Goal: Task Accomplishment & Management: Complete application form

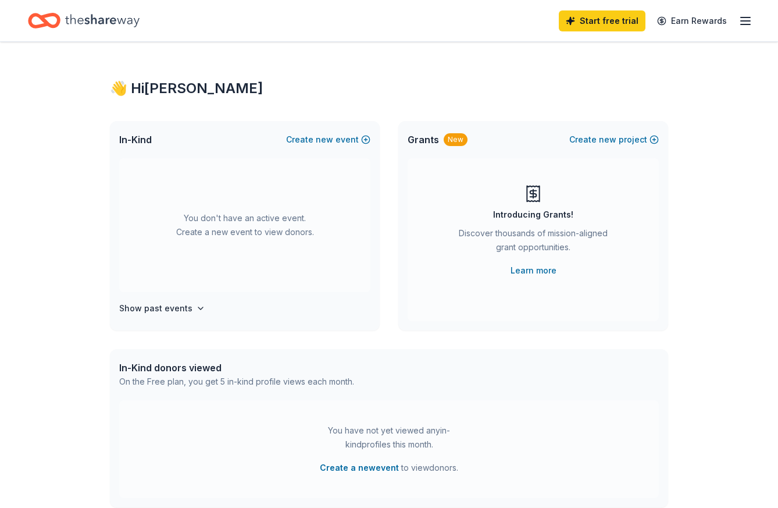
click at [112, 14] on icon "Home" at bounding box center [102, 21] width 74 height 24
click at [742, 21] on line "button" at bounding box center [745, 21] width 9 height 0
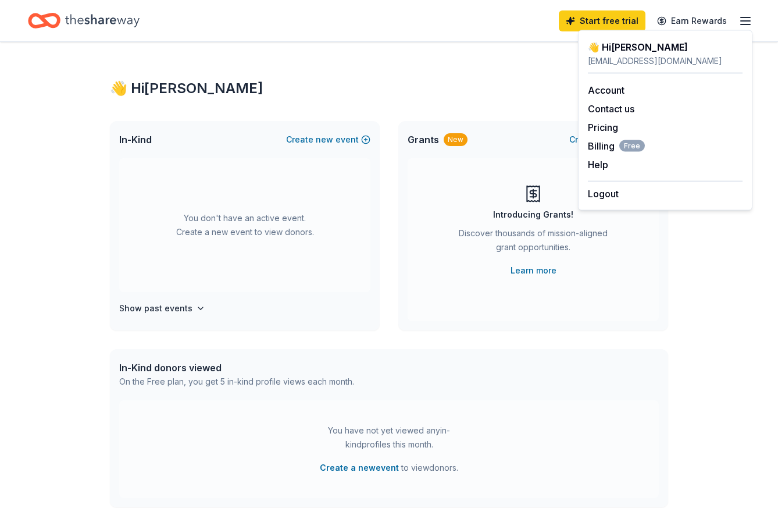
click at [339, 131] on div "In-Kind Create new event" at bounding box center [245, 139] width 270 height 37
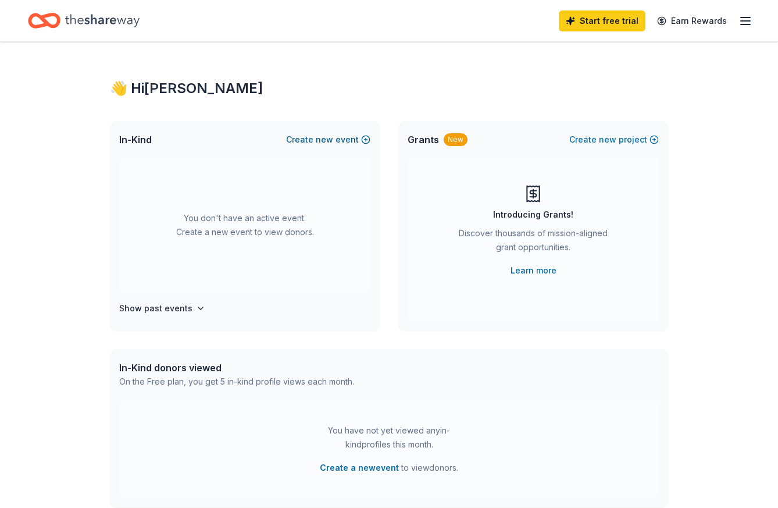
click at [331, 140] on span "new" at bounding box center [324, 140] width 17 height 14
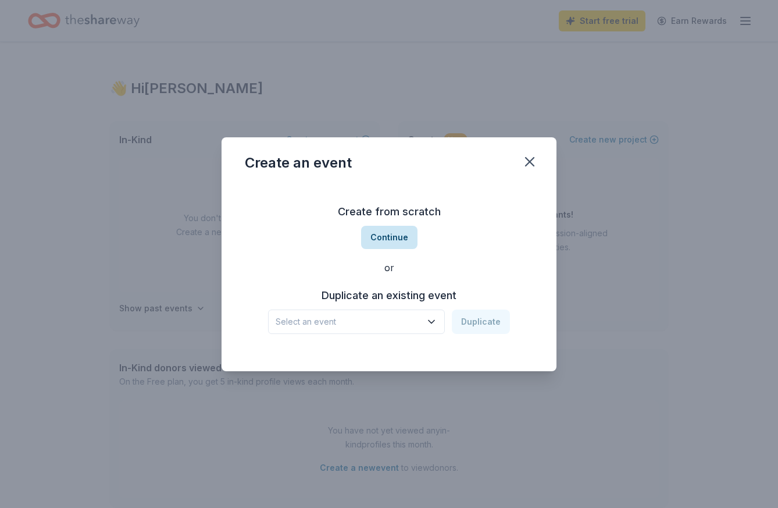
click at [378, 244] on button "Continue" at bounding box center [389, 237] width 56 height 23
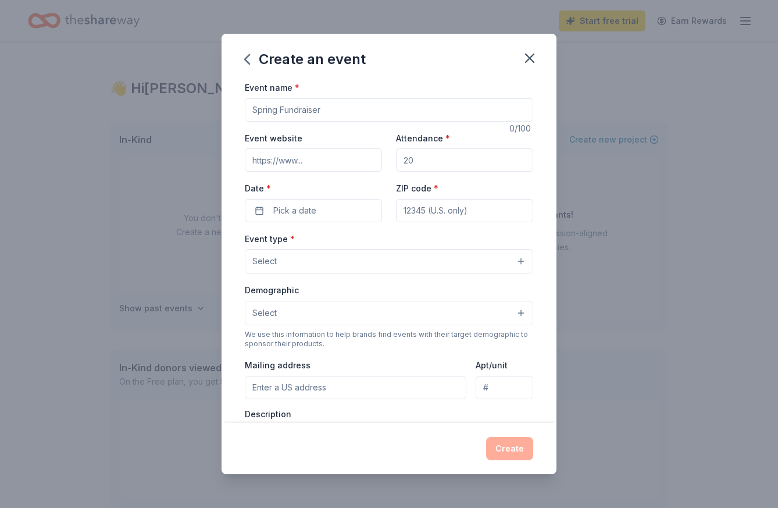
click at [332, 115] on input "Event name *" at bounding box center [389, 109] width 289 height 23
paste input "I am reaching out to invite your support for [GEOGRAPHIC_DATA]’s 2026 Aloha Nig…"
type input "I am reaching out to invite your support for [GEOGRAPHIC_DATA]’s 2026 Aloha Nig…"
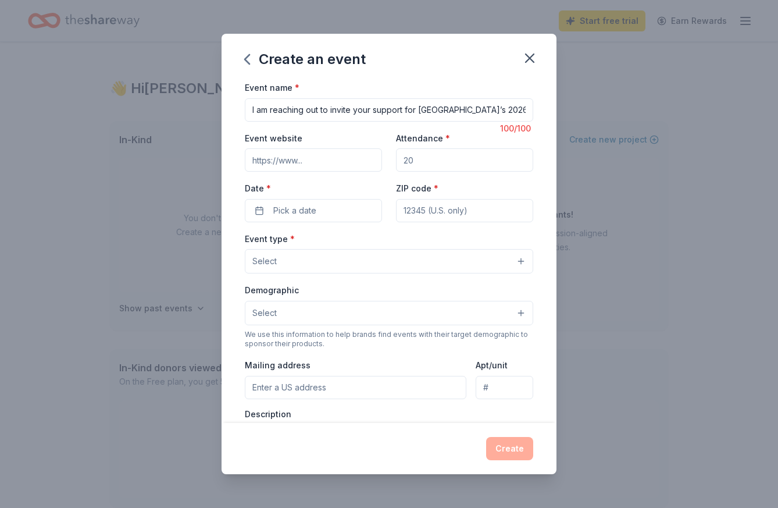
click at [329, 157] on input "Event website" at bounding box center [313, 159] width 137 height 23
click at [414, 162] on input "Attendance *" at bounding box center [464, 159] width 137 height 23
type input "300"
click at [358, 161] on input "Event website" at bounding box center [313, 159] width 137 height 23
click at [353, 219] on button "Pick a date" at bounding box center [313, 210] width 137 height 23
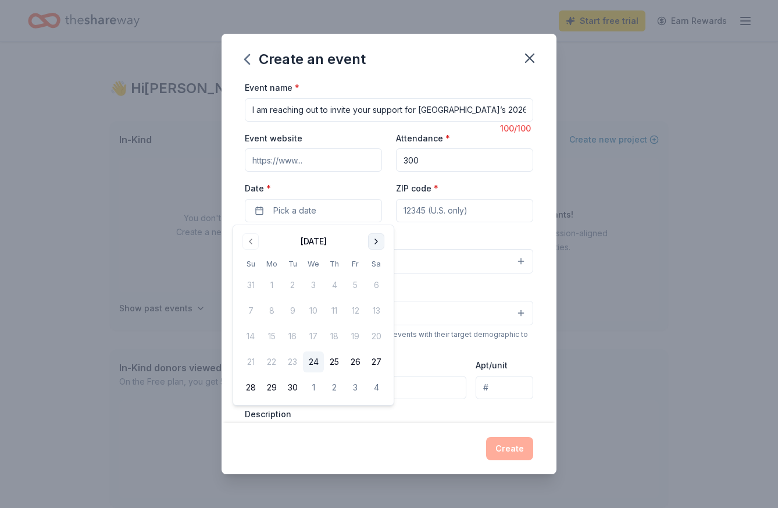
click at [375, 234] on button "Go to next month" at bounding box center [376, 241] width 16 height 16
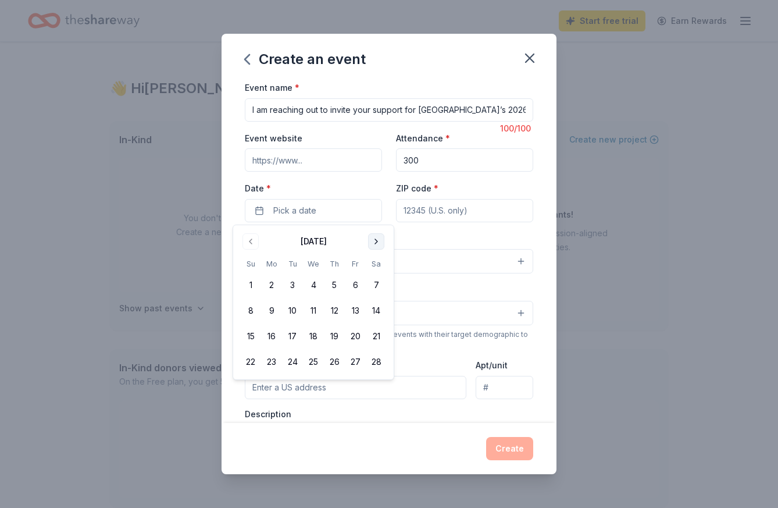
click at [375, 234] on button "Go to next month" at bounding box center [376, 241] width 16 height 16
click at [379, 338] on button "18" at bounding box center [376, 336] width 21 height 21
click at [461, 219] on input "ZIP code *" at bounding box center [464, 210] width 137 height 23
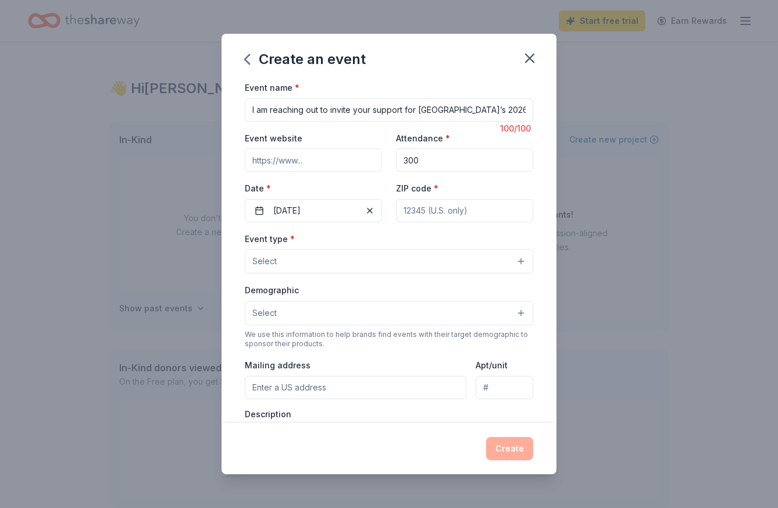
type input "94024"
click at [378, 258] on button "Select" at bounding box center [389, 261] width 289 height 24
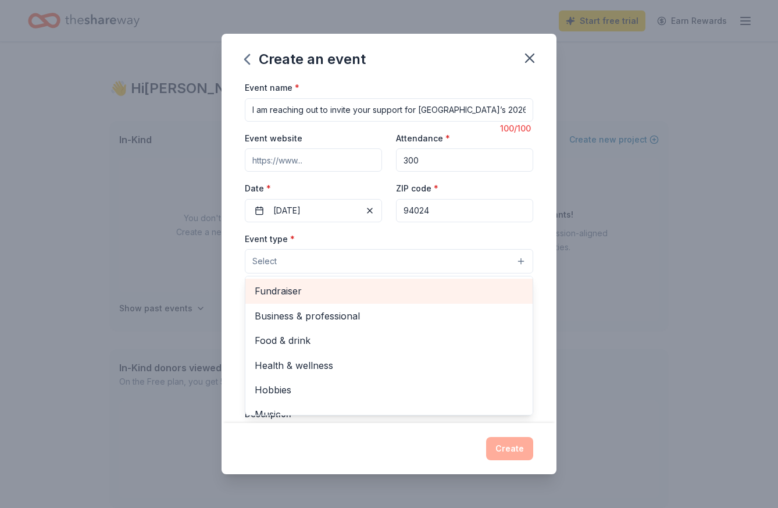
click at [373, 294] on span "Fundraiser" at bounding box center [389, 290] width 269 height 15
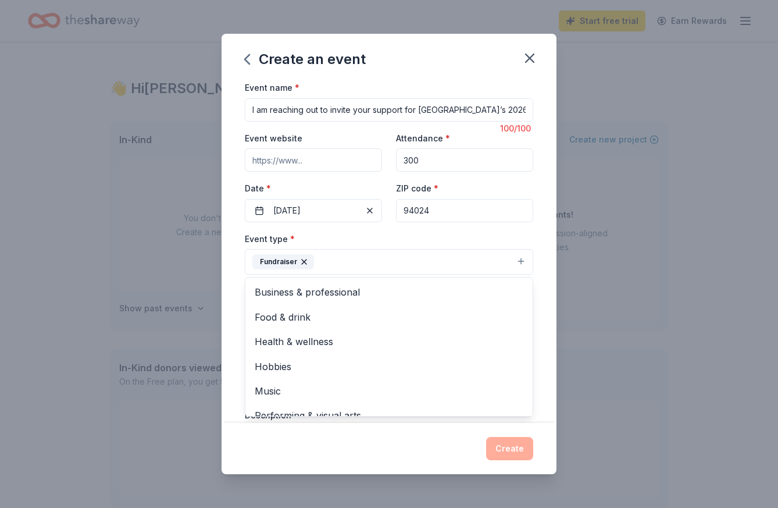
click at [382, 233] on div "Event type * Fundraiser Business & professional Food & drink Health & wellness …" at bounding box center [389, 254] width 289 height 44
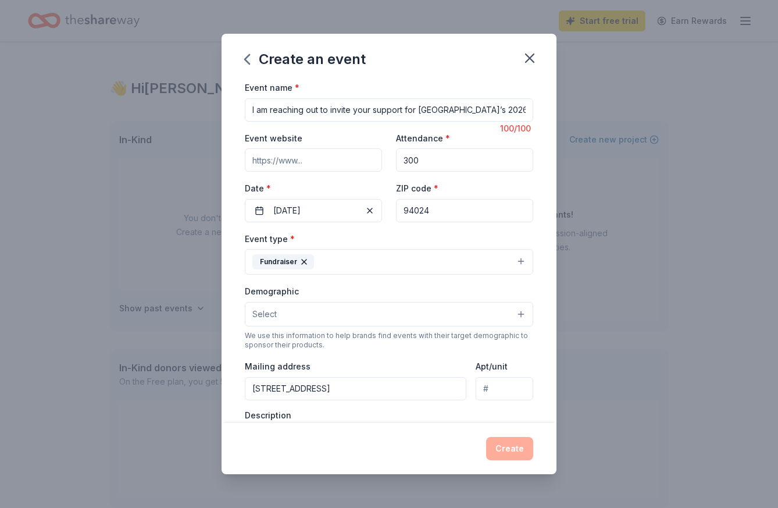
click at [384, 313] on button "Select" at bounding box center [389, 314] width 289 height 24
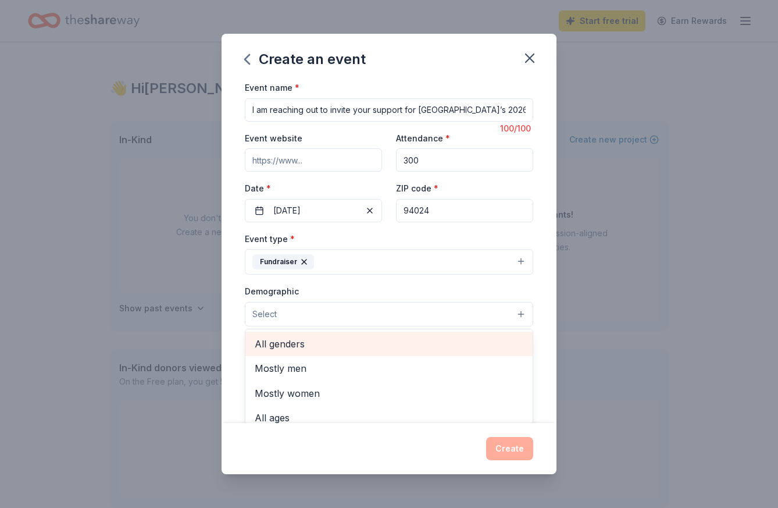
click at [379, 332] on div "All genders" at bounding box center [388, 344] width 287 height 24
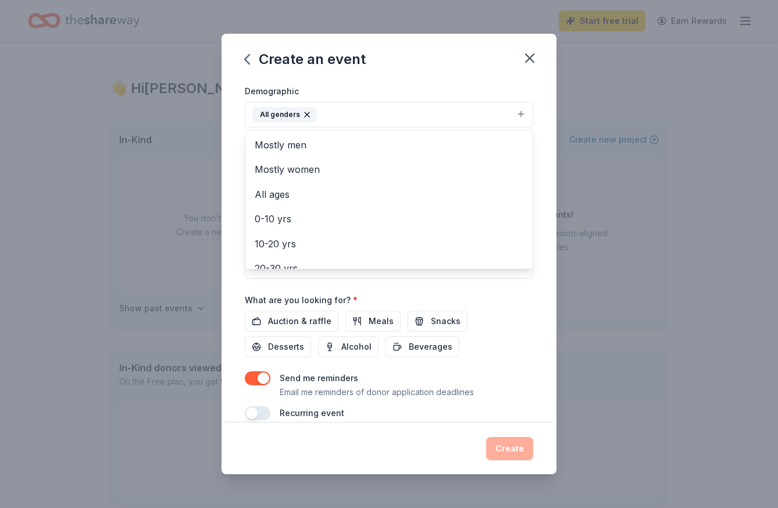
scroll to position [204, 0]
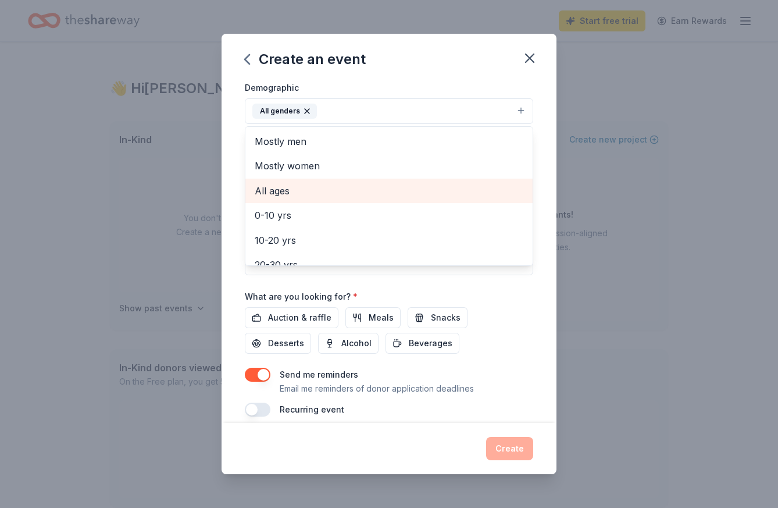
click at [347, 181] on div "All ages" at bounding box center [388, 191] width 287 height 24
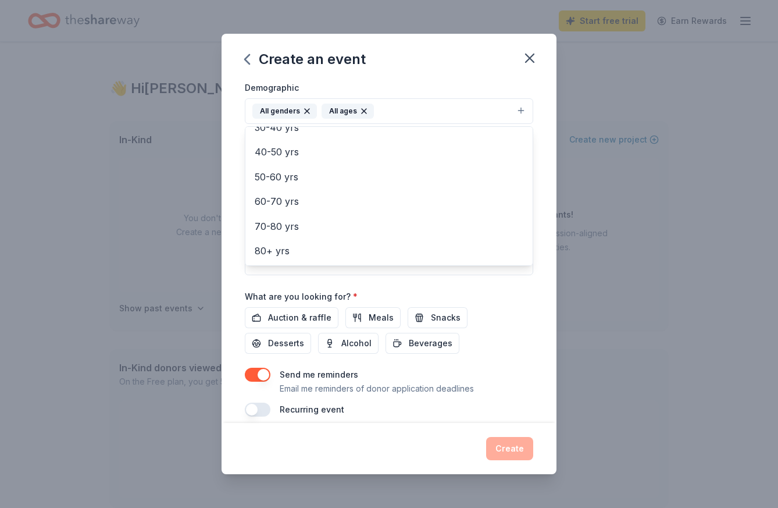
scroll to position [216, 0]
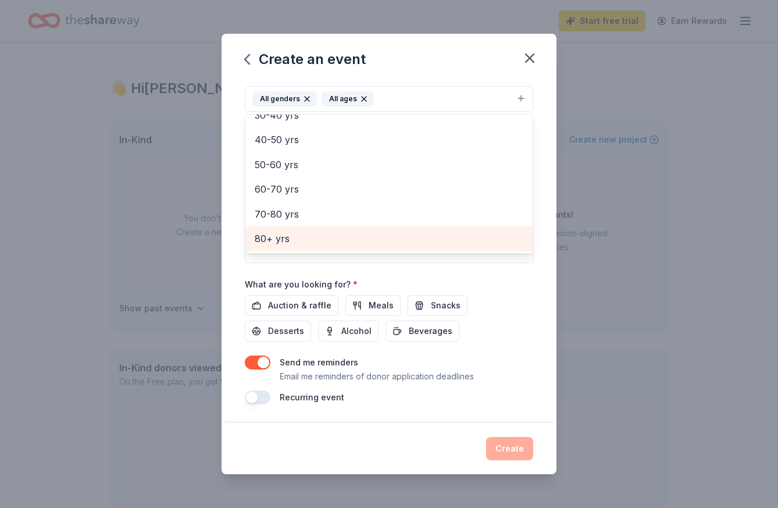
click at [245, 237] on div "80+ yrs" at bounding box center [388, 238] width 287 height 24
click at [291, 235] on span "70-80 yrs" at bounding box center [389, 238] width 269 height 15
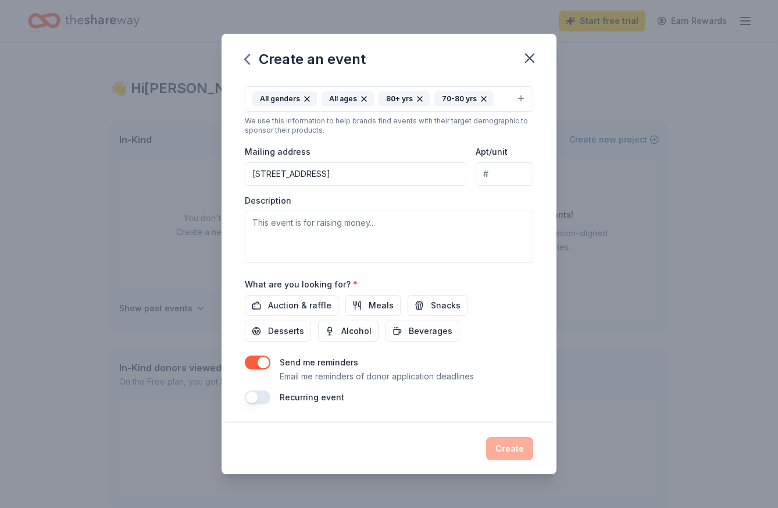
click at [479, 95] on icon "button" at bounding box center [483, 98] width 9 height 9
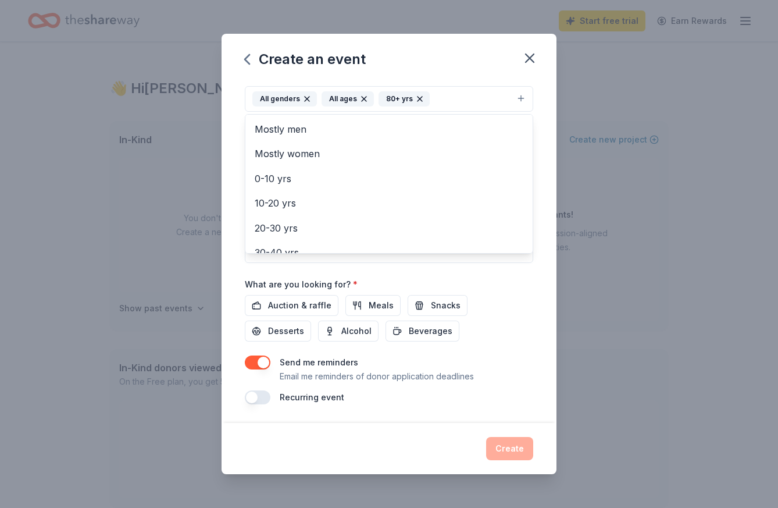
click at [418, 97] on icon "button" at bounding box center [420, 99] width 5 height 5
click at [229, 172] on div "Event name * I am reaching out to invite your support for Pinewood School’s 202…" at bounding box center [389, 251] width 335 height 343
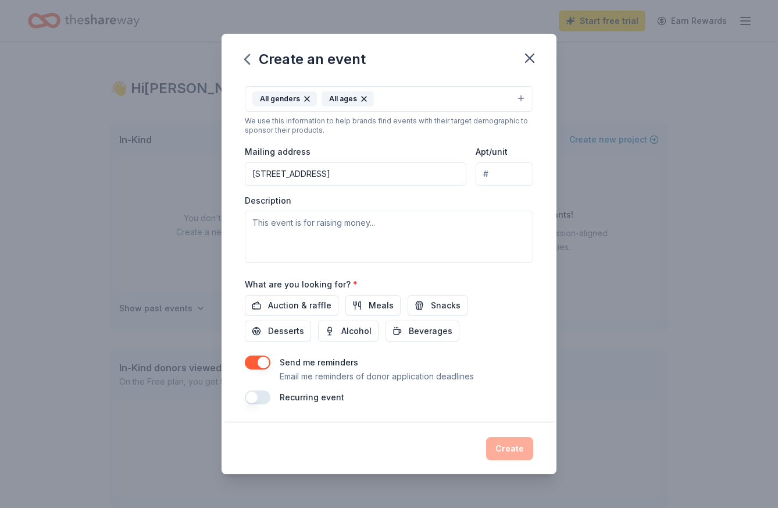
click at [395, 170] on input "327 Fremont Ave" at bounding box center [356, 173] width 222 height 23
click at [386, 170] on input "327 Fremont Ave" at bounding box center [356, 173] width 222 height 23
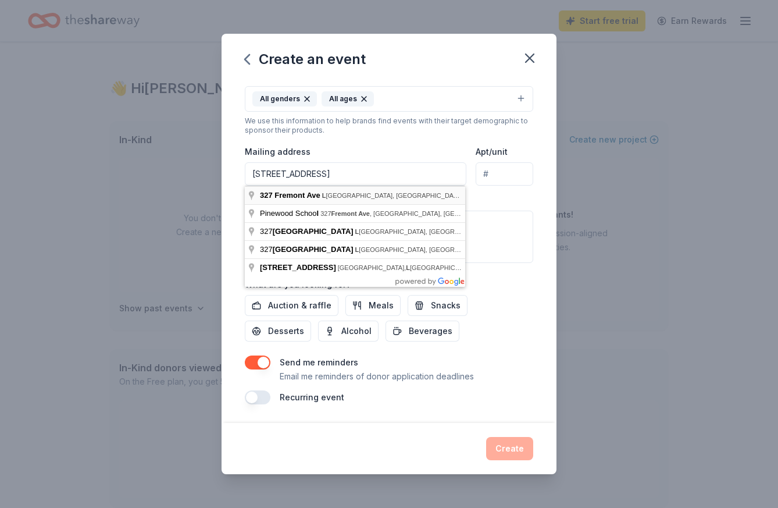
type input "327 Fremont Avenue, Los Altos, CA, 94024"
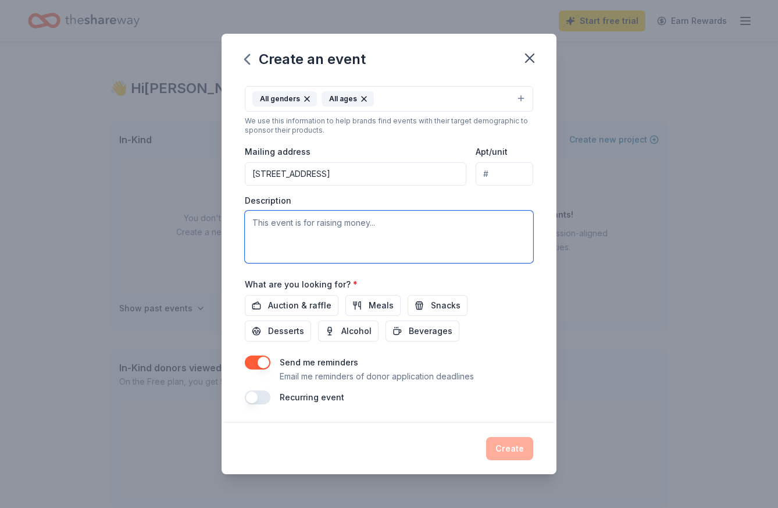
click at [310, 224] on textarea at bounding box center [389, 237] width 289 height 52
paste textarea "Pinewood School’s 2026 Aloha Night: Celebrating Community, Connection, and ‘Oha…"
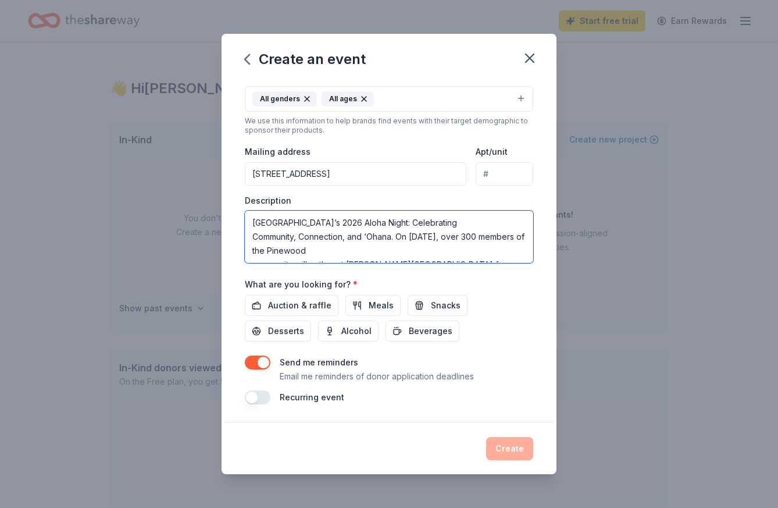
scroll to position [161, 0]
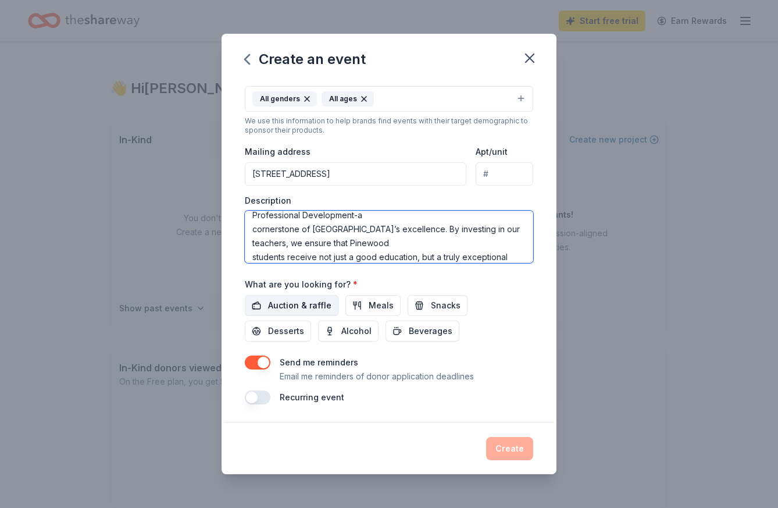
type textarea "Pinewood School’s 2026 Aloha Night: Celebrating Community, Connection, and ‘Oha…"
click at [291, 302] on span "Auction & raffle" at bounding box center [299, 305] width 63 height 14
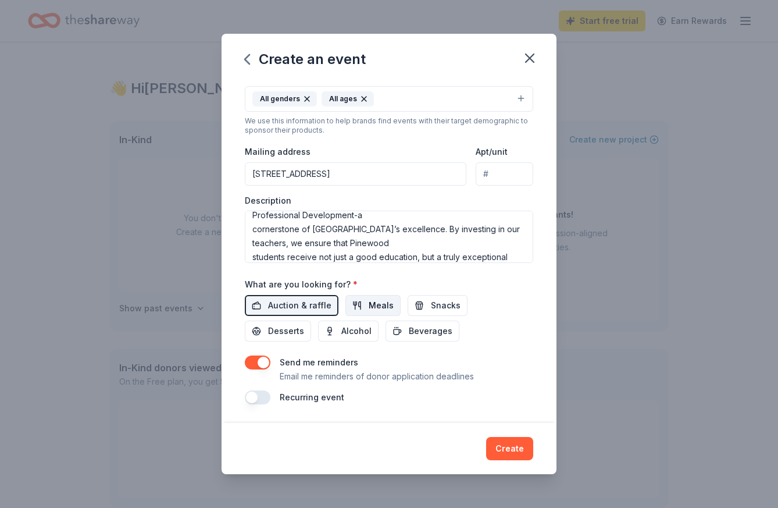
click at [373, 305] on span "Meals" at bounding box center [381, 305] width 25 height 14
click at [369, 303] on span "Meals" at bounding box center [381, 305] width 25 height 14
click at [510, 454] on button "Create" at bounding box center [509, 448] width 47 height 23
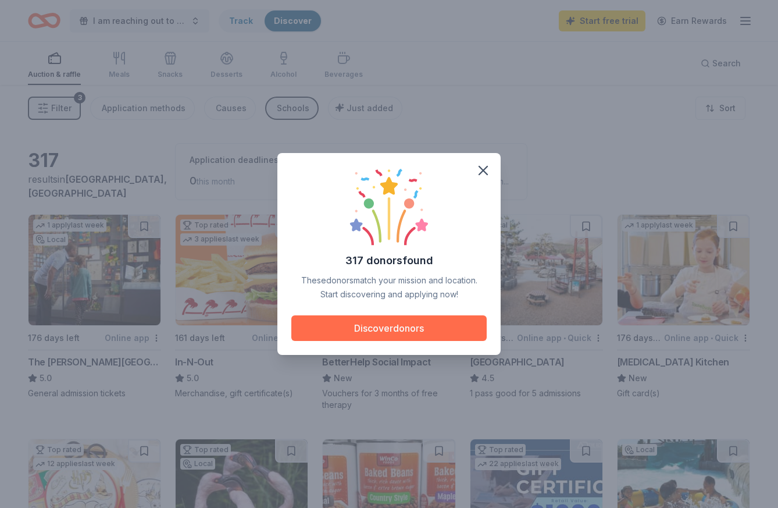
click at [425, 322] on button "Discover donors" at bounding box center [388, 328] width 195 height 26
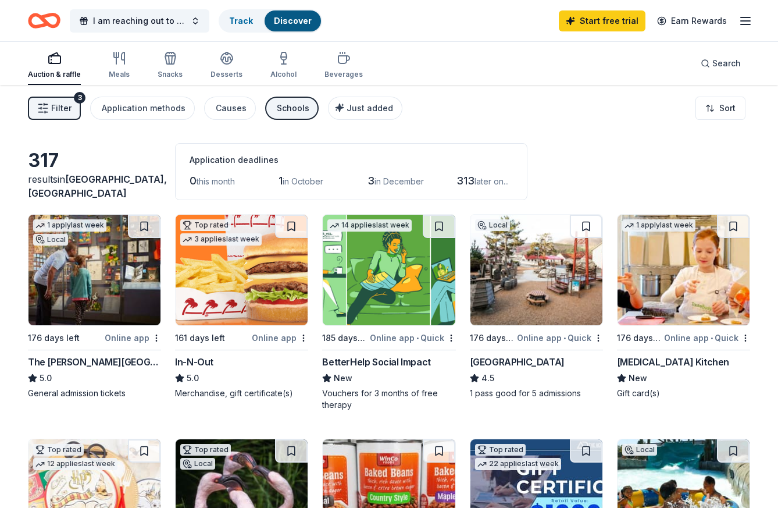
click at [662, 285] on img at bounding box center [684, 270] width 132 height 111
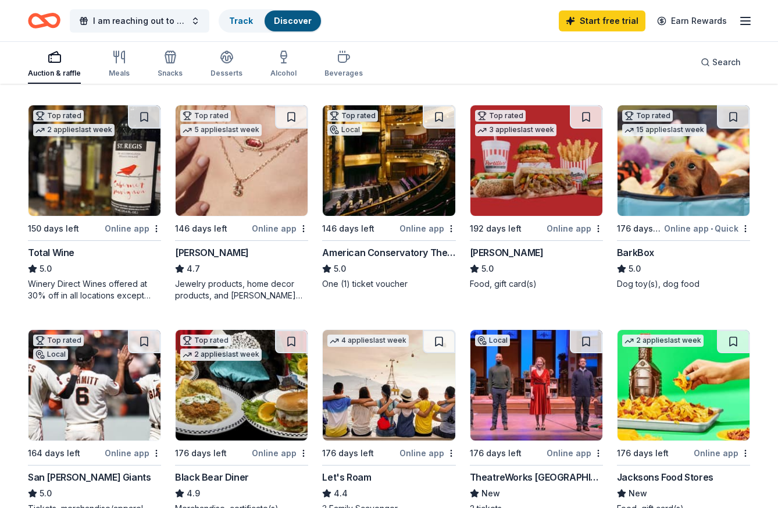
scroll to position [560, 0]
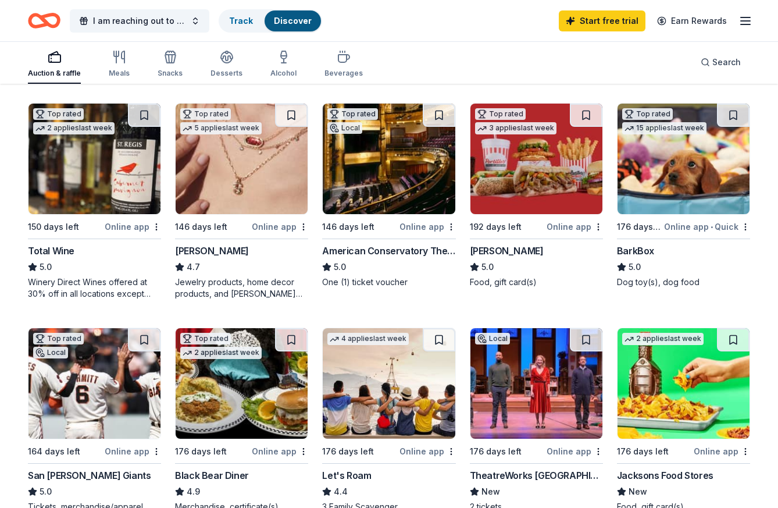
click at [221, 145] on img at bounding box center [242, 159] width 132 height 111
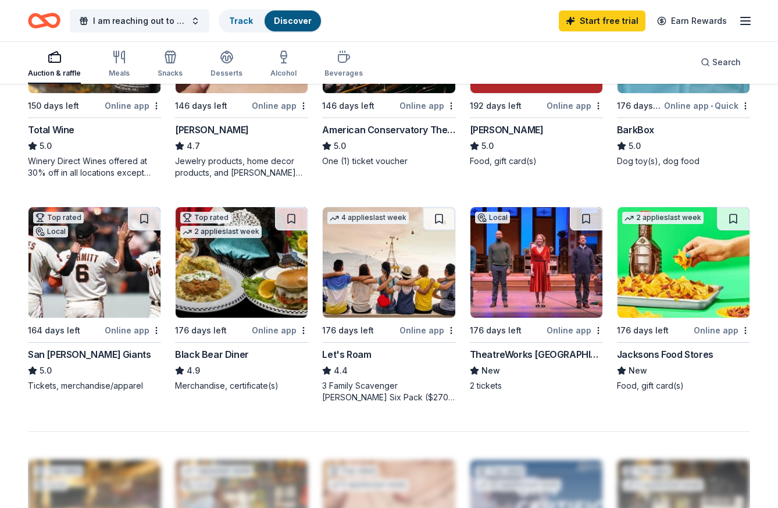
scroll to position [686, 0]
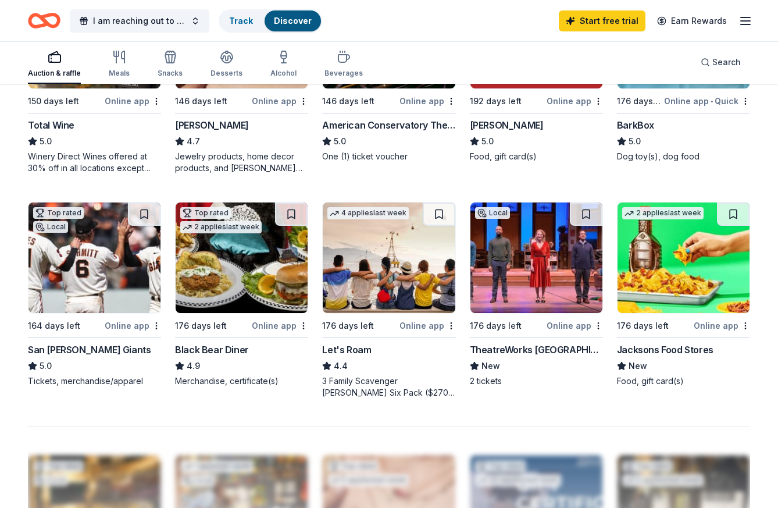
click at [251, 274] on img at bounding box center [242, 257] width 132 height 111
click at [514, 267] on img at bounding box center [537, 257] width 132 height 111
click at [105, 225] on img at bounding box center [95, 257] width 132 height 111
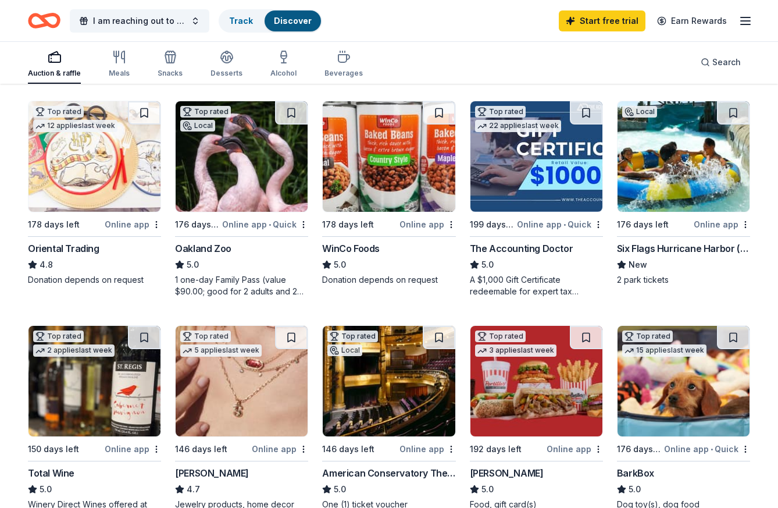
scroll to position [335, 0]
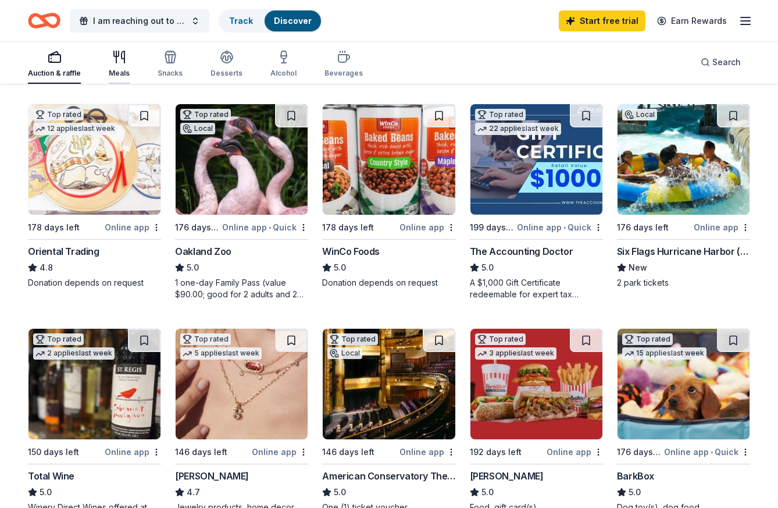
click at [115, 62] on icon "button" at bounding box center [119, 57] width 14 height 14
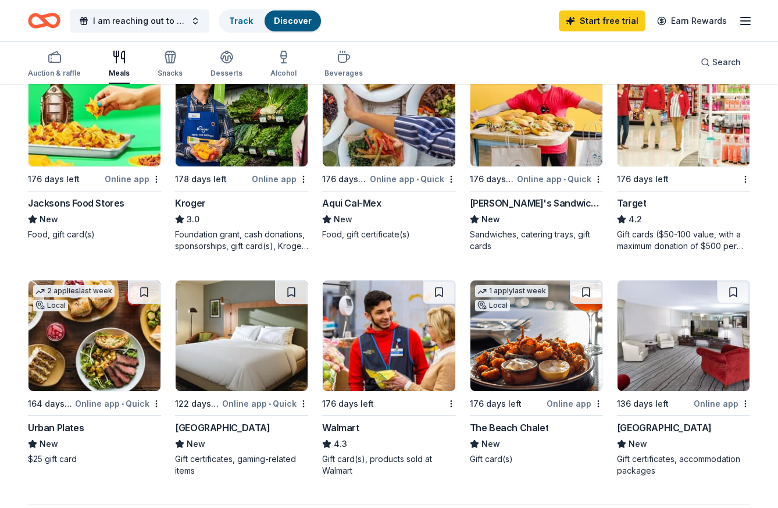
scroll to position [609, 0]
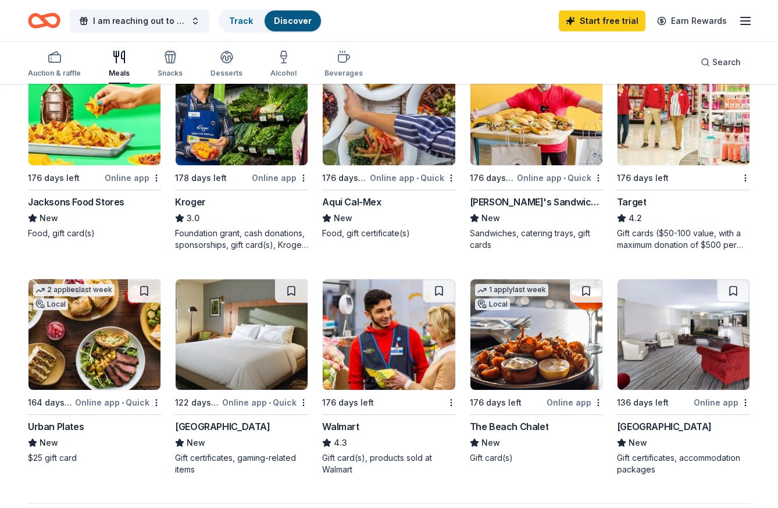
click at [522, 180] on div "Online app • Quick" at bounding box center [560, 177] width 86 height 15
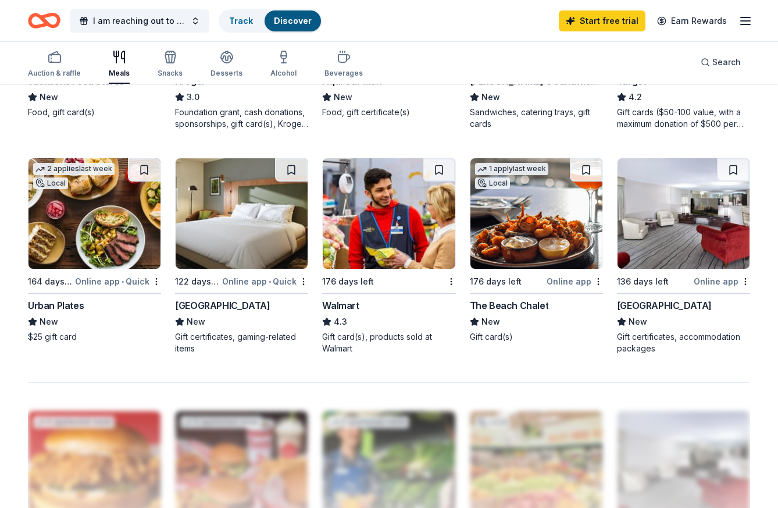
scroll to position [752, 0]
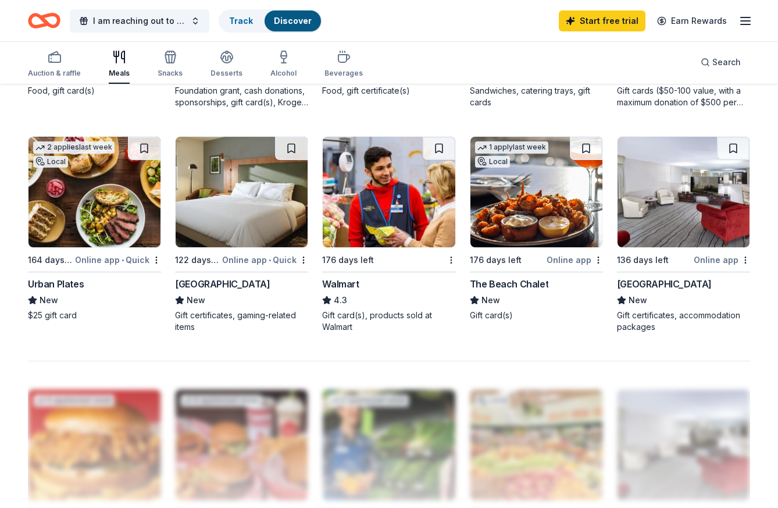
click at [127, 240] on img at bounding box center [95, 192] width 132 height 111
click at [247, 205] on img at bounding box center [242, 192] width 132 height 111
click at [659, 226] on img at bounding box center [684, 192] width 132 height 111
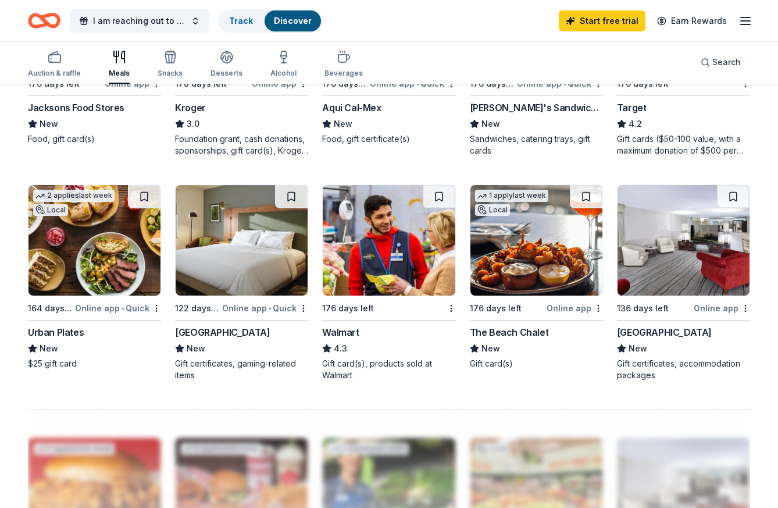
scroll to position [632, 0]
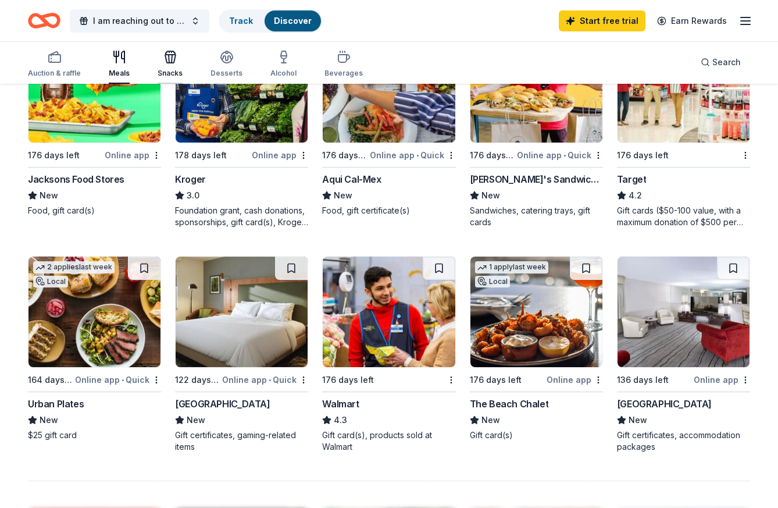
click at [158, 60] on div "button" at bounding box center [170, 57] width 25 height 14
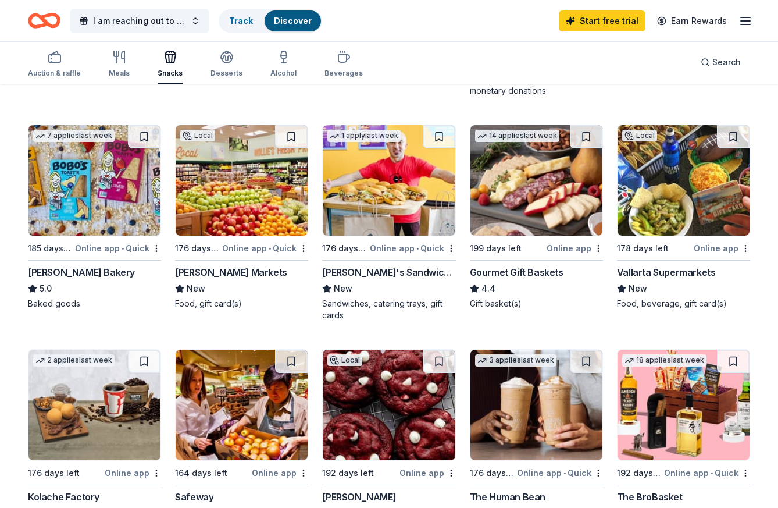
scroll to position [315, 0]
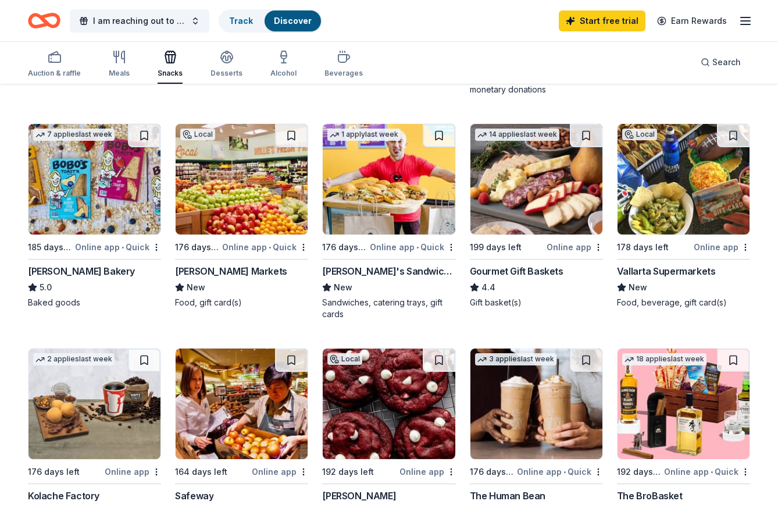
click at [245, 191] on img at bounding box center [242, 179] width 132 height 111
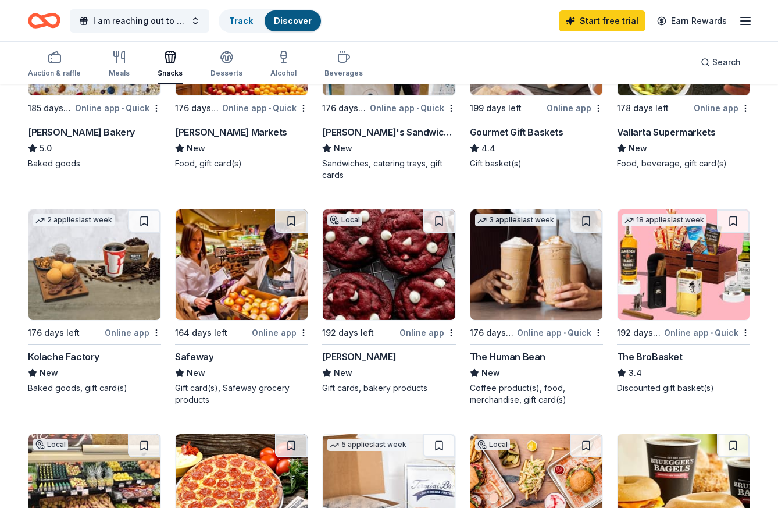
scroll to position [459, 0]
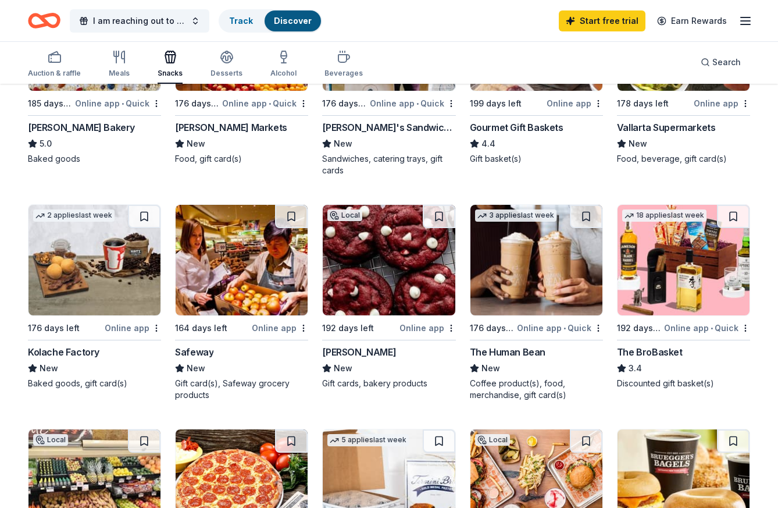
click at [409, 243] on img at bounding box center [389, 260] width 132 height 111
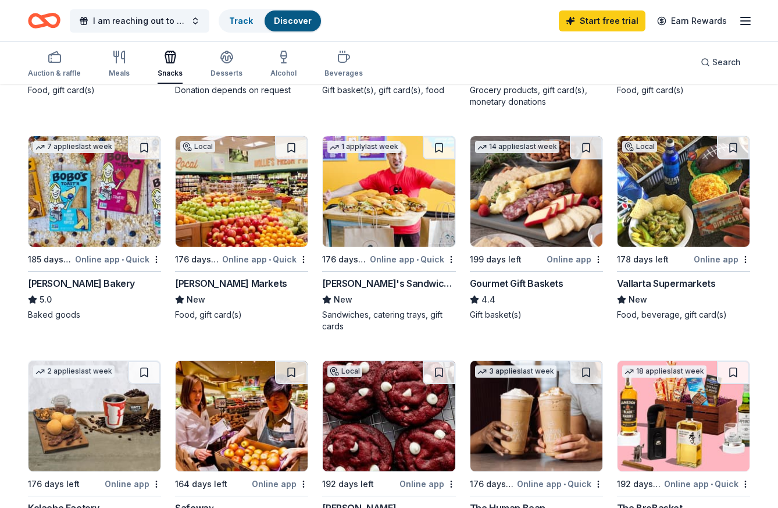
scroll to position [260, 0]
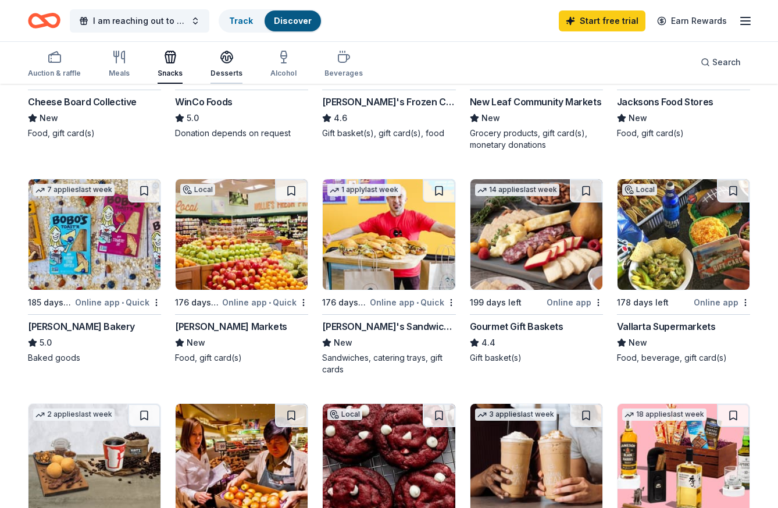
click at [230, 69] on div "Desserts" at bounding box center [227, 73] width 32 height 9
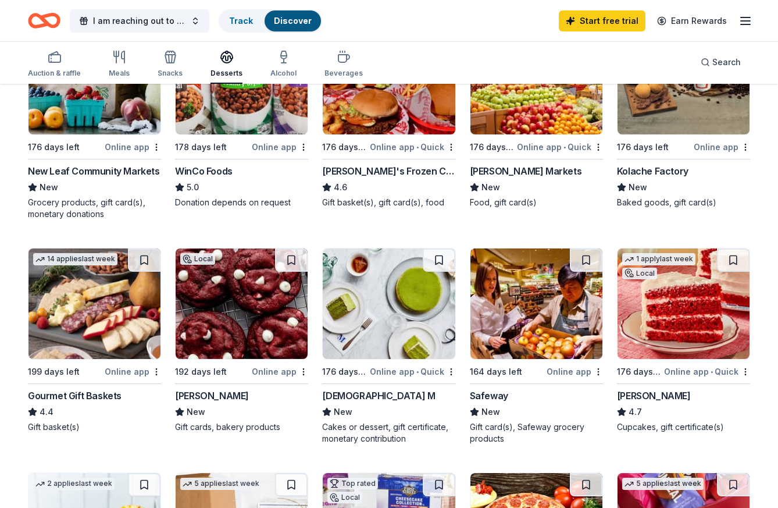
scroll to position [194, 0]
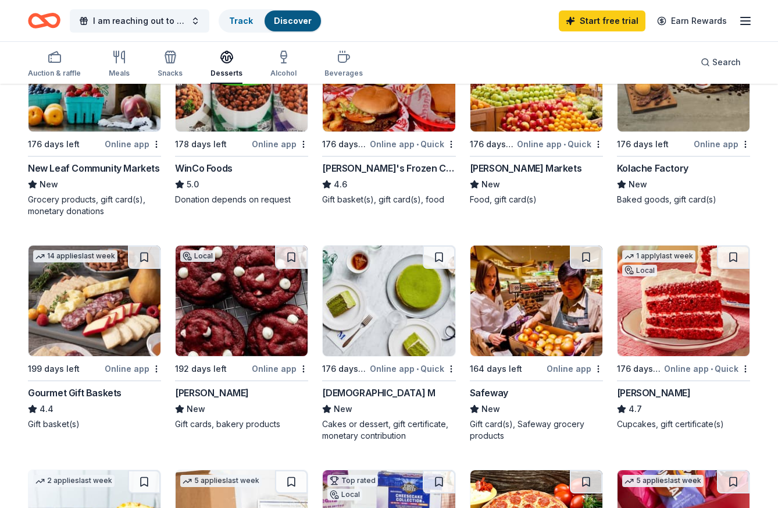
click at [682, 309] on img at bounding box center [684, 300] width 132 height 111
click at [357, 298] on img at bounding box center [389, 300] width 132 height 111
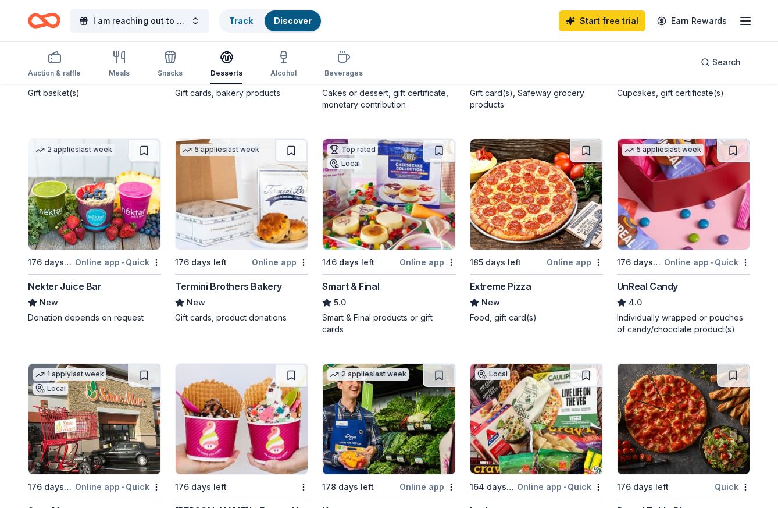
scroll to position [539, 0]
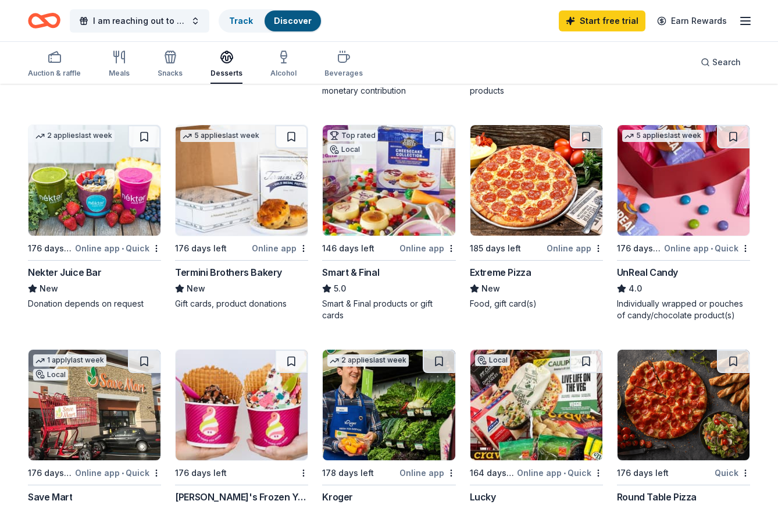
click at [114, 207] on img at bounding box center [95, 180] width 132 height 111
click at [663, 193] on img at bounding box center [684, 180] width 132 height 111
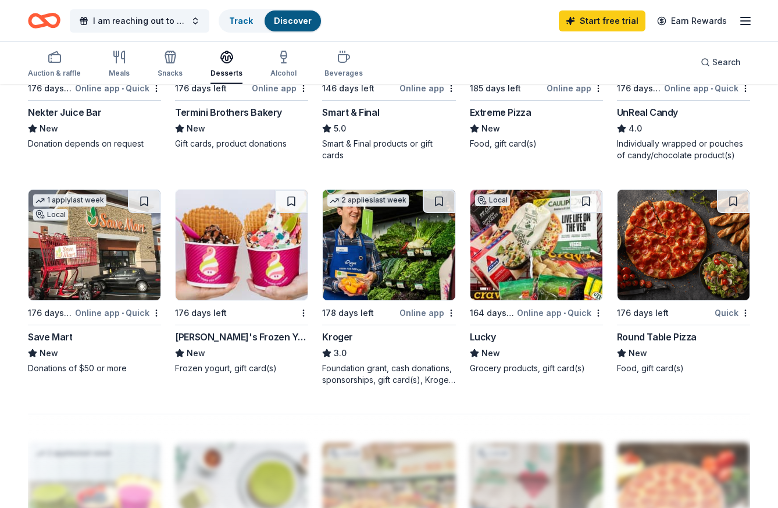
scroll to position [722, 0]
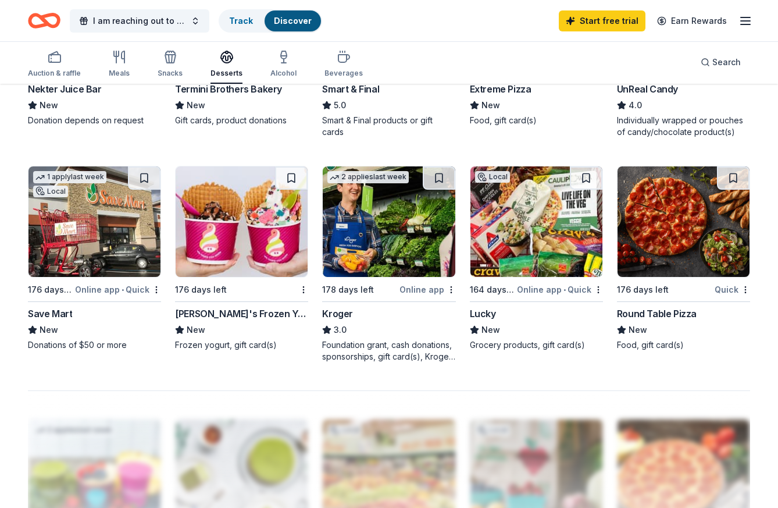
click at [647, 221] on img at bounding box center [684, 221] width 132 height 111
click at [282, 63] on icon "button" at bounding box center [284, 63] width 5 height 0
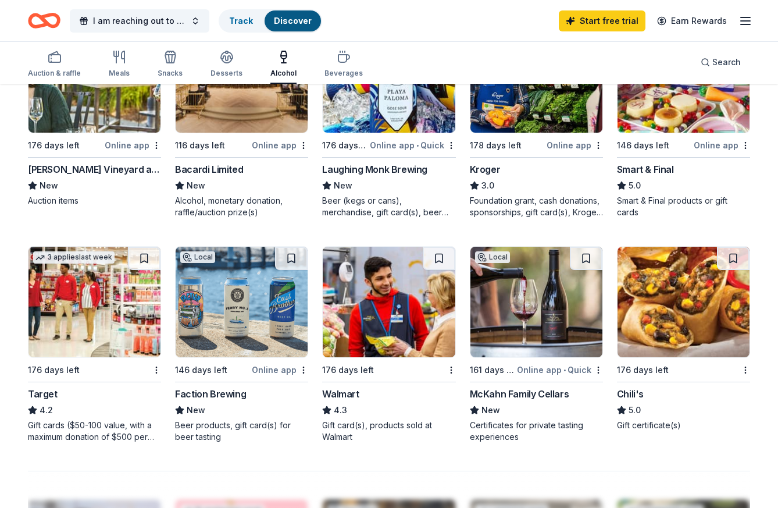
scroll to position [642, 0]
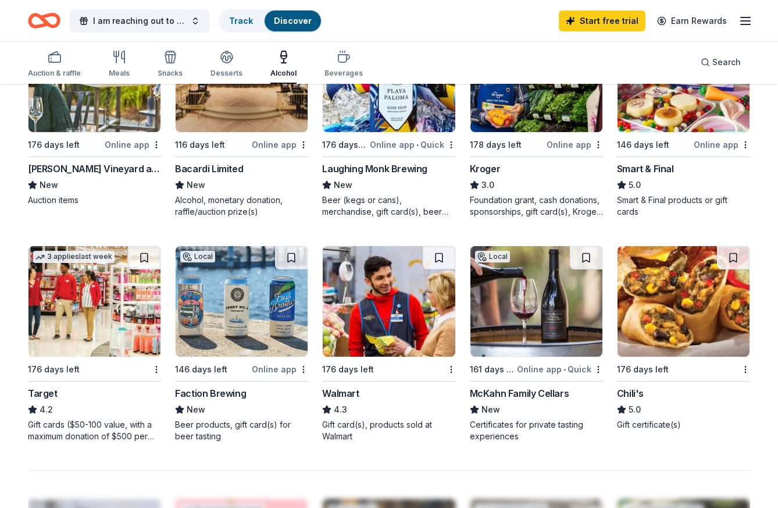
click at [682, 309] on img at bounding box center [684, 301] width 132 height 111
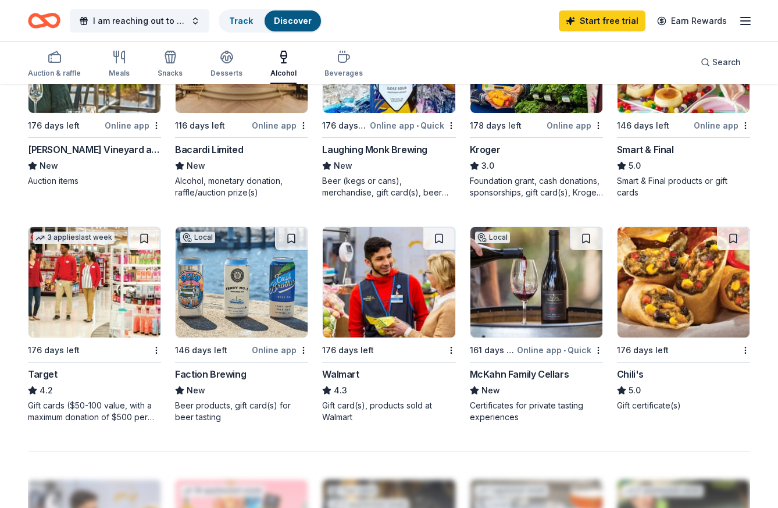
scroll to position [614, 0]
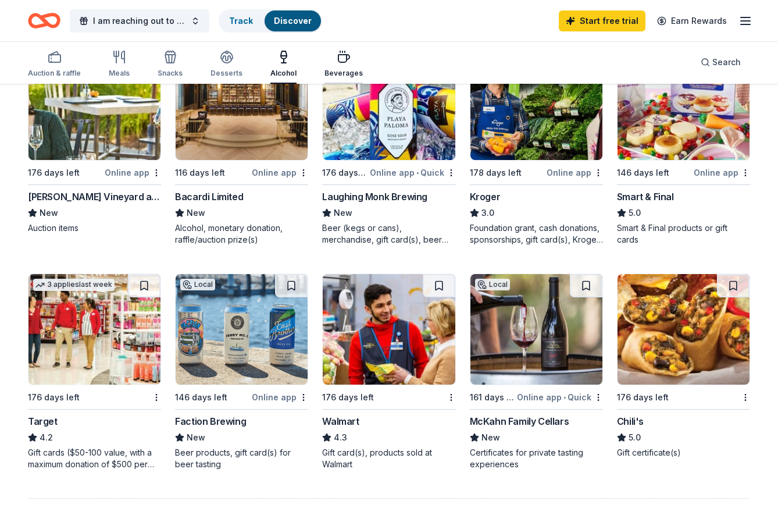
click at [337, 63] on icon "button" at bounding box center [344, 57] width 14 height 14
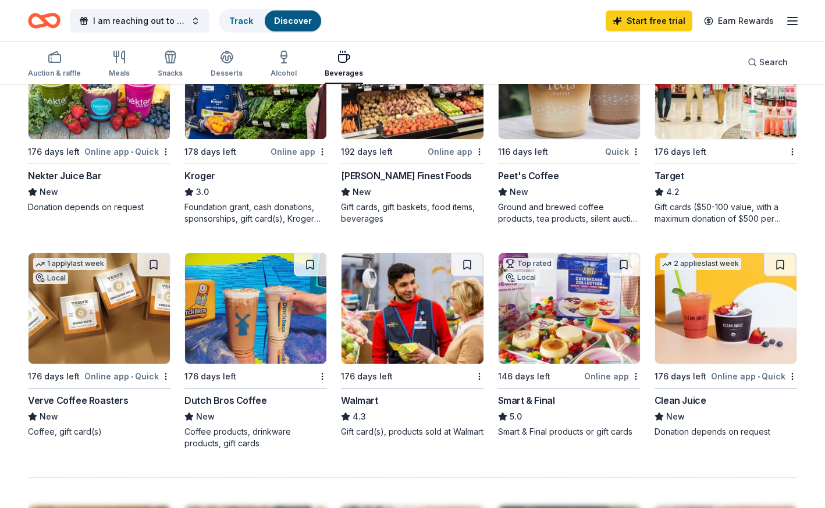
scroll to position [659, 0]
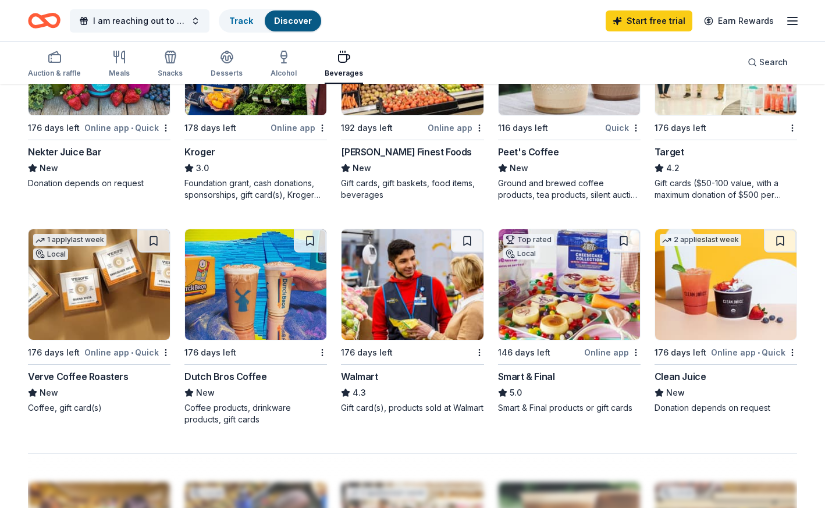
click at [64, 277] on img at bounding box center [99, 284] width 141 height 111
click at [233, 328] on img at bounding box center [255, 284] width 141 height 111
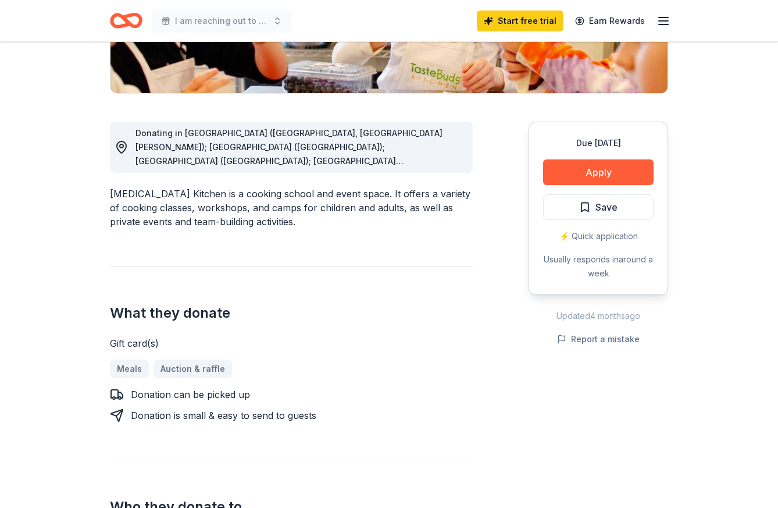
scroll to position [280, 0]
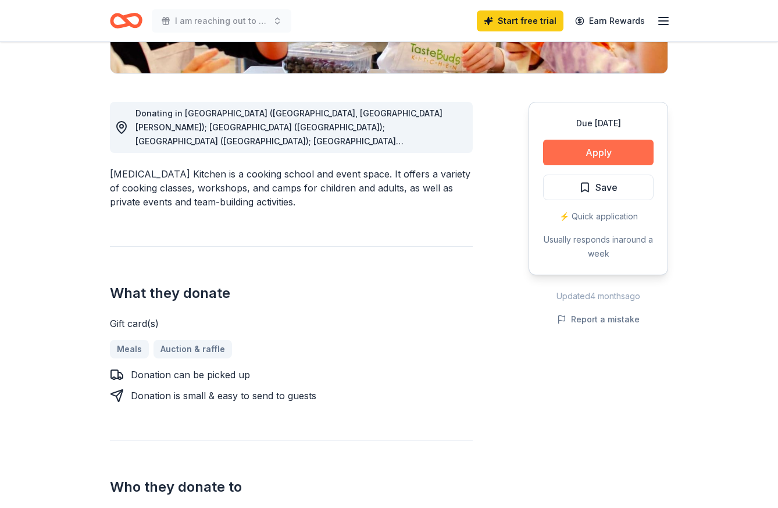
click at [610, 155] on button "Apply" at bounding box center [598, 153] width 111 height 26
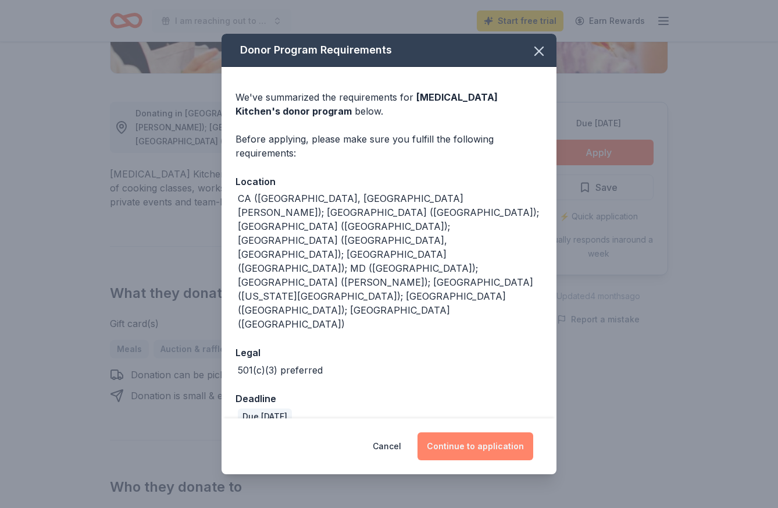
click at [482, 432] on button "Continue to application" at bounding box center [476, 446] width 116 height 28
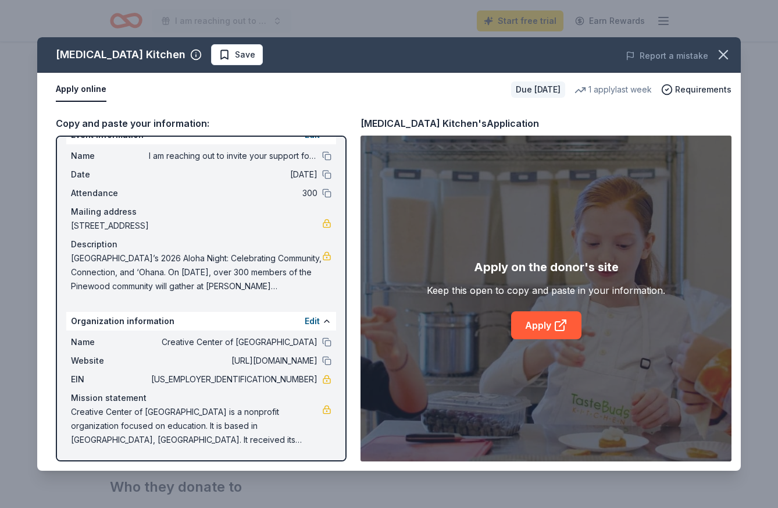
scroll to position [21, 0]
click at [548, 318] on link "Apply" at bounding box center [546, 325] width 70 height 28
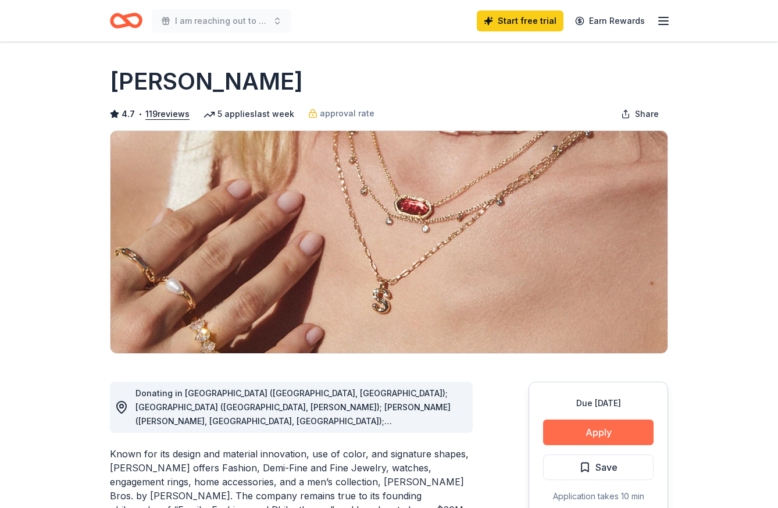
click at [576, 437] on button "Apply" at bounding box center [598, 432] width 111 height 26
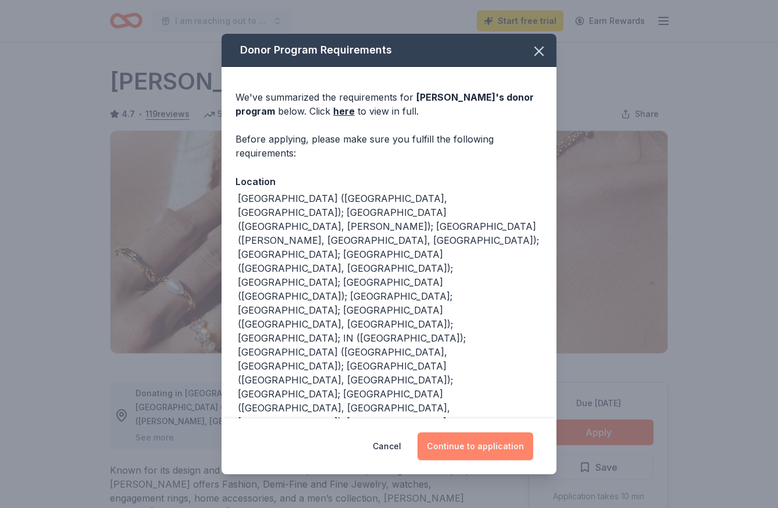
click at [490, 445] on button "Continue to application" at bounding box center [476, 446] width 116 height 28
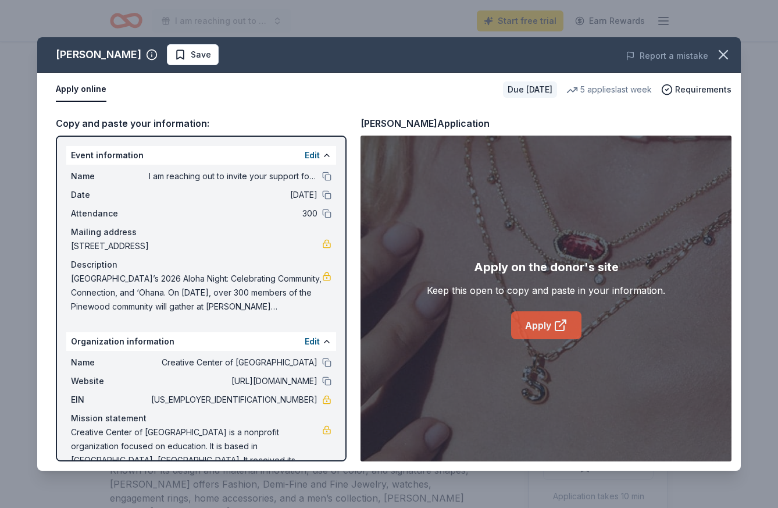
click at [558, 329] on icon at bounding box center [561, 325] width 14 height 14
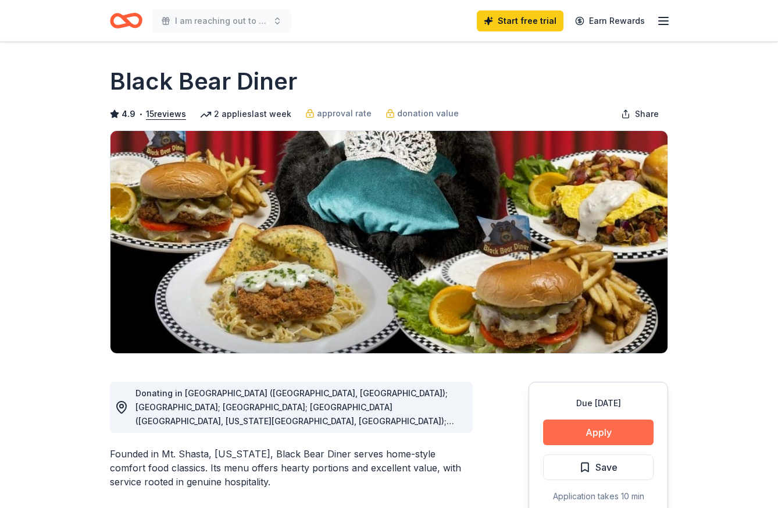
click at [598, 431] on button "Apply" at bounding box center [598, 432] width 111 height 26
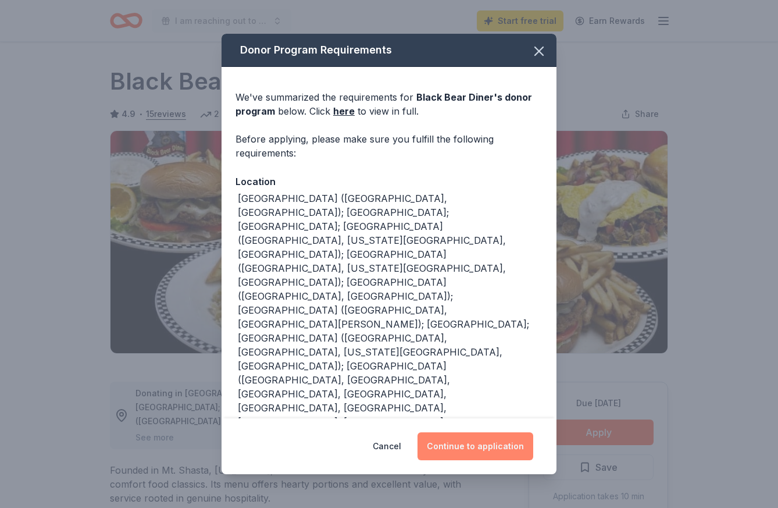
click at [513, 437] on button "Continue to application" at bounding box center [476, 446] width 116 height 28
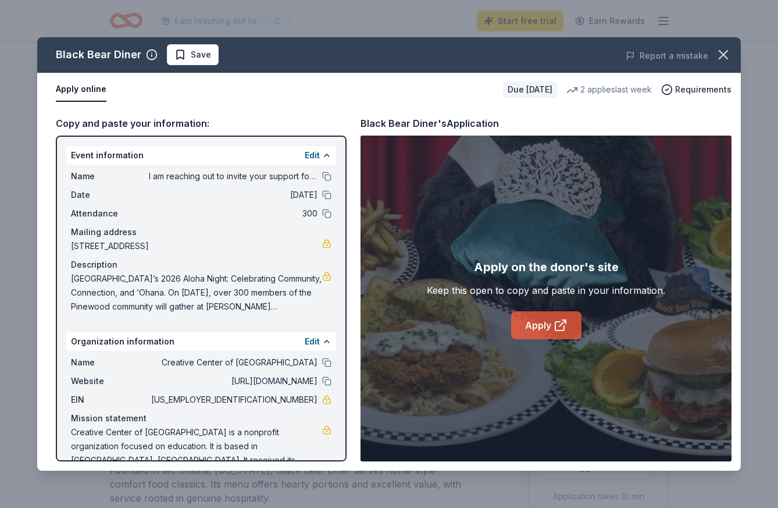
click at [568, 320] on link "Apply" at bounding box center [546, 325] width 70 height 28
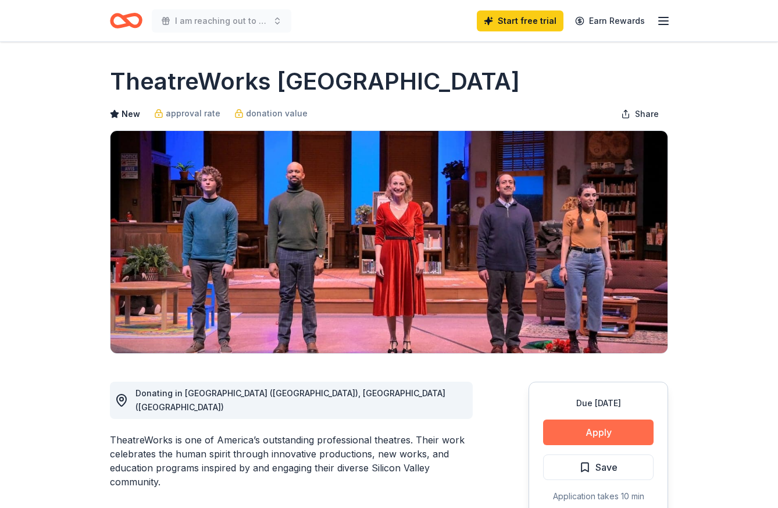
click at [577, 430] on button "Apply" at bounding box center [598, 432] width 111 height 26
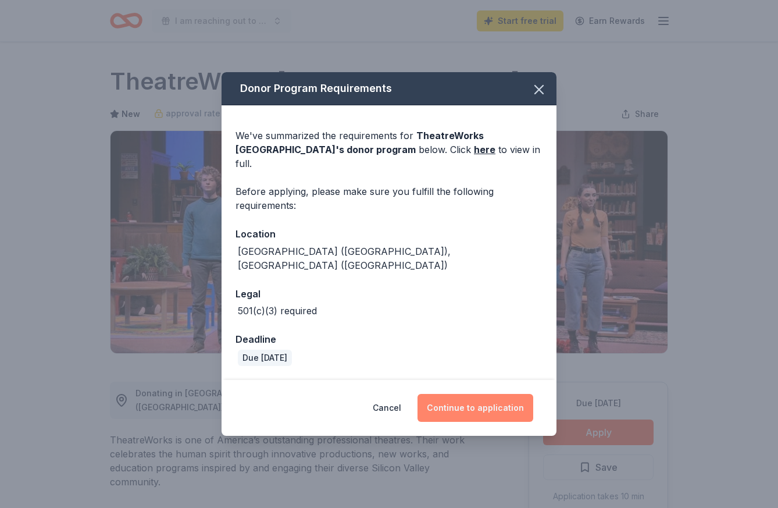
click at [495, 403] on button "Continue to application" at bounding box center [476, 408] width 116 height 28
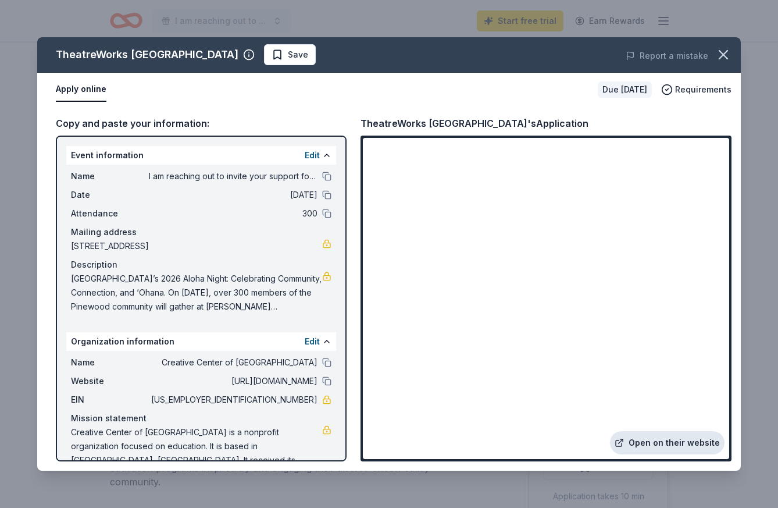
click at [678, 440] on link "Open on their website" at bounding box center [667, 442] width 115 height 23
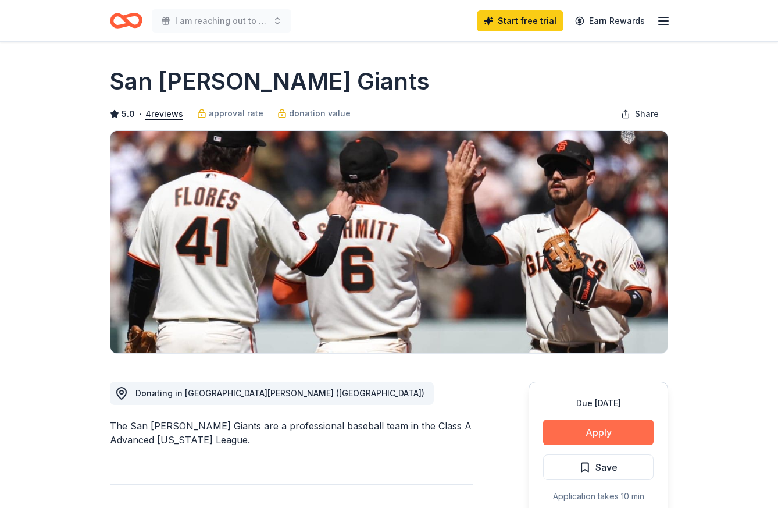
click at [589, 430] on button "Apply" at bounding box center [598, 432] width 111 height 26
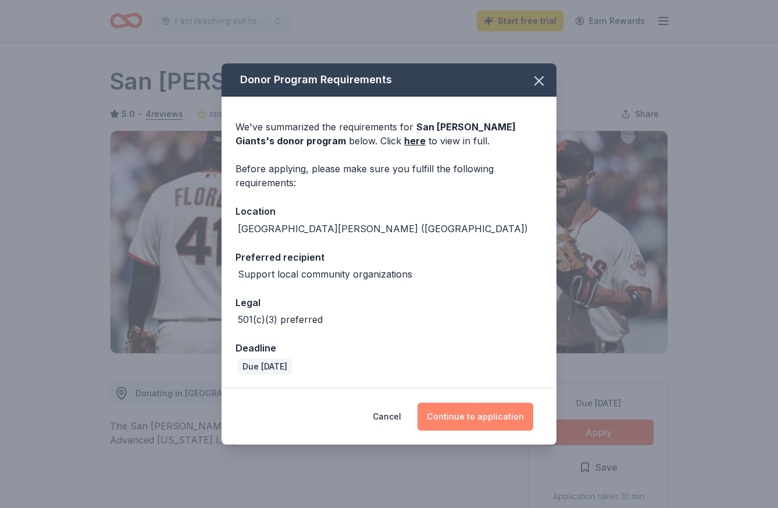
click at [513, 422] on button "Continue to application" at bounding box center [476, 417] width 116 height 28
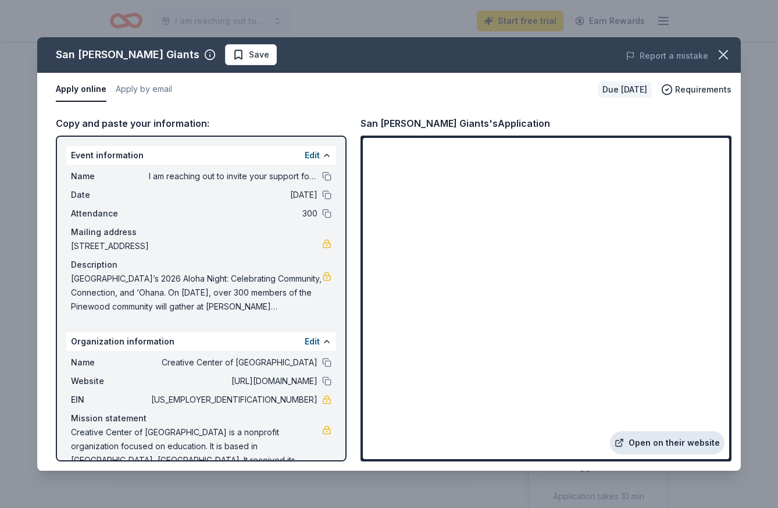
click at [685, 448] on link "Open on their website" at bounding box center [667, 442] width 115 height 23
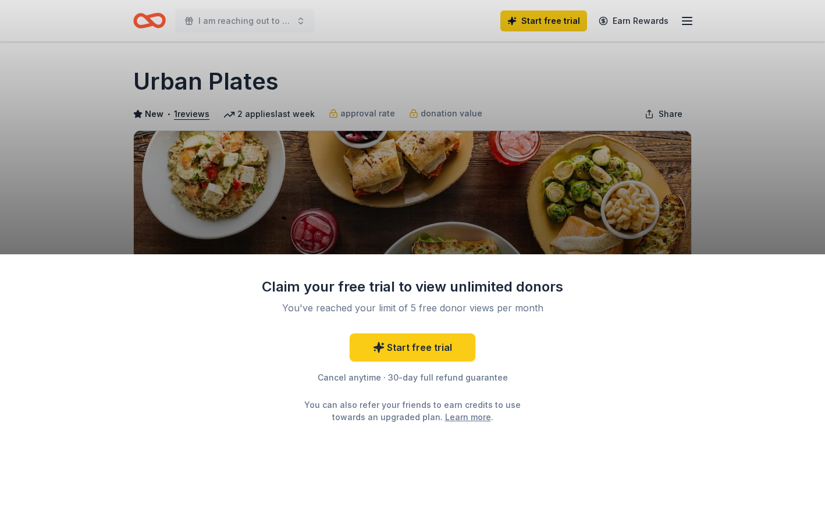
click at [460, 225] on div "Claim your free trial to view unlimited donors You've reached your limit of 5 f…" at bounding box center [412, 254] width 825 height 508
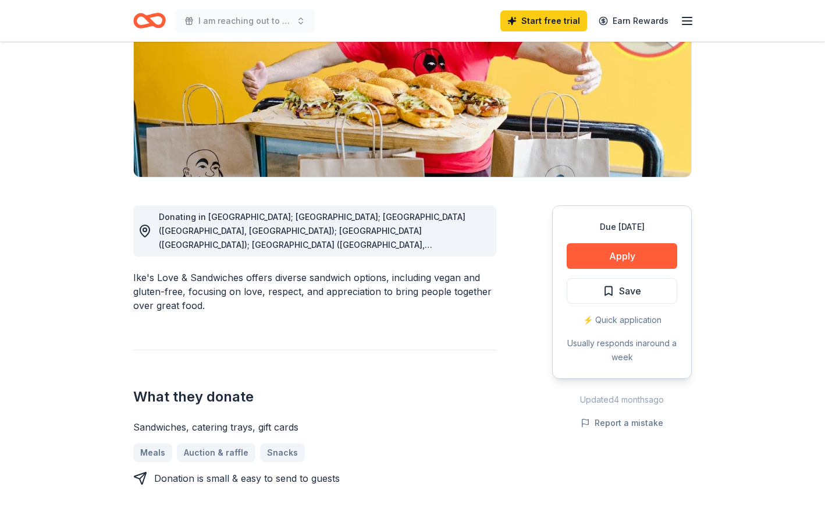
scroll to position [183, 0]
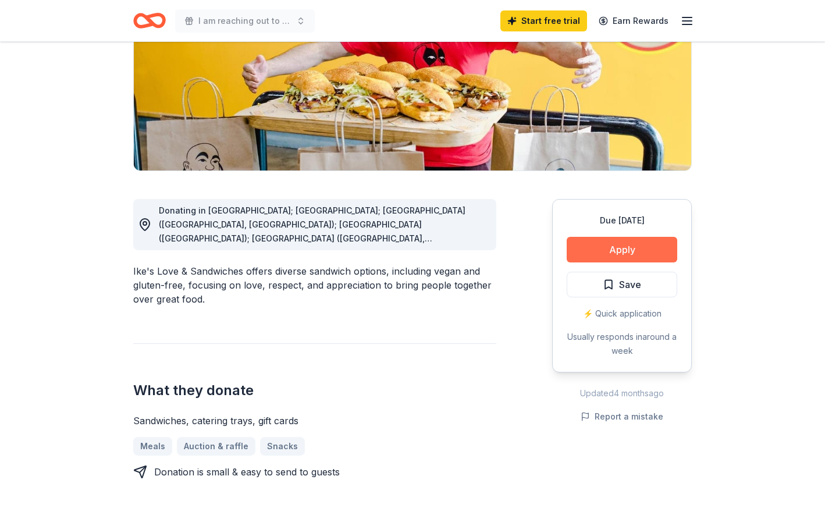
click at [589, 259] on button "Apply" at bounding box center [622, 250] width 111 height 26
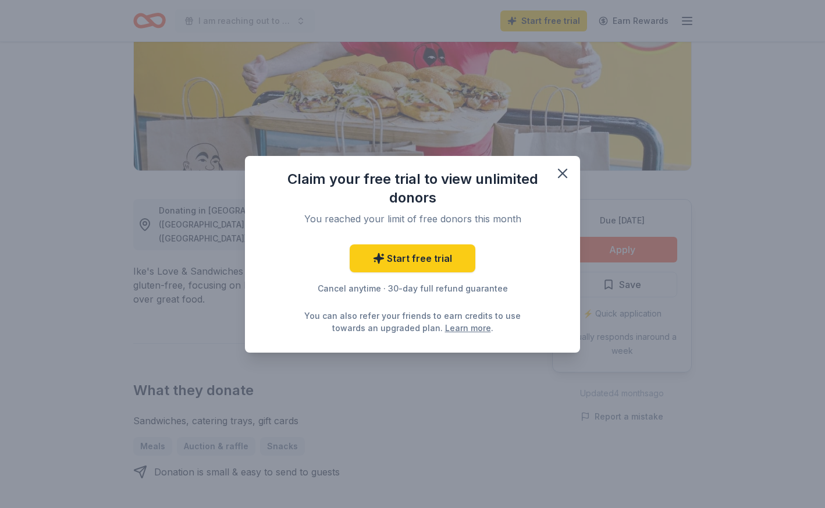
click at [577, 170] on div "Claim your free trial to view unlimited donors You reached your limit of free d…" at bounding box center [412, 254] width 335 height 197
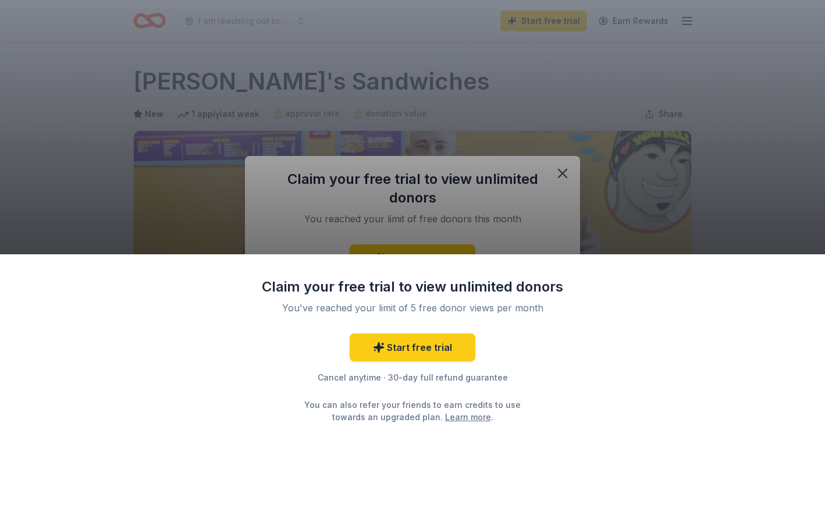
click at [562, 177] on div "Claim your free trial to view unlimited donors You've reached your limit of 5 f…" at bounding box center [412, 254] width 825 height 508
click at [561, 172] on div "Claim your free trial to view unlimited donors You've reached your limit of 5 f…" at bounding box center [412, 254] width 825 height 508
